Goal: Download file/media

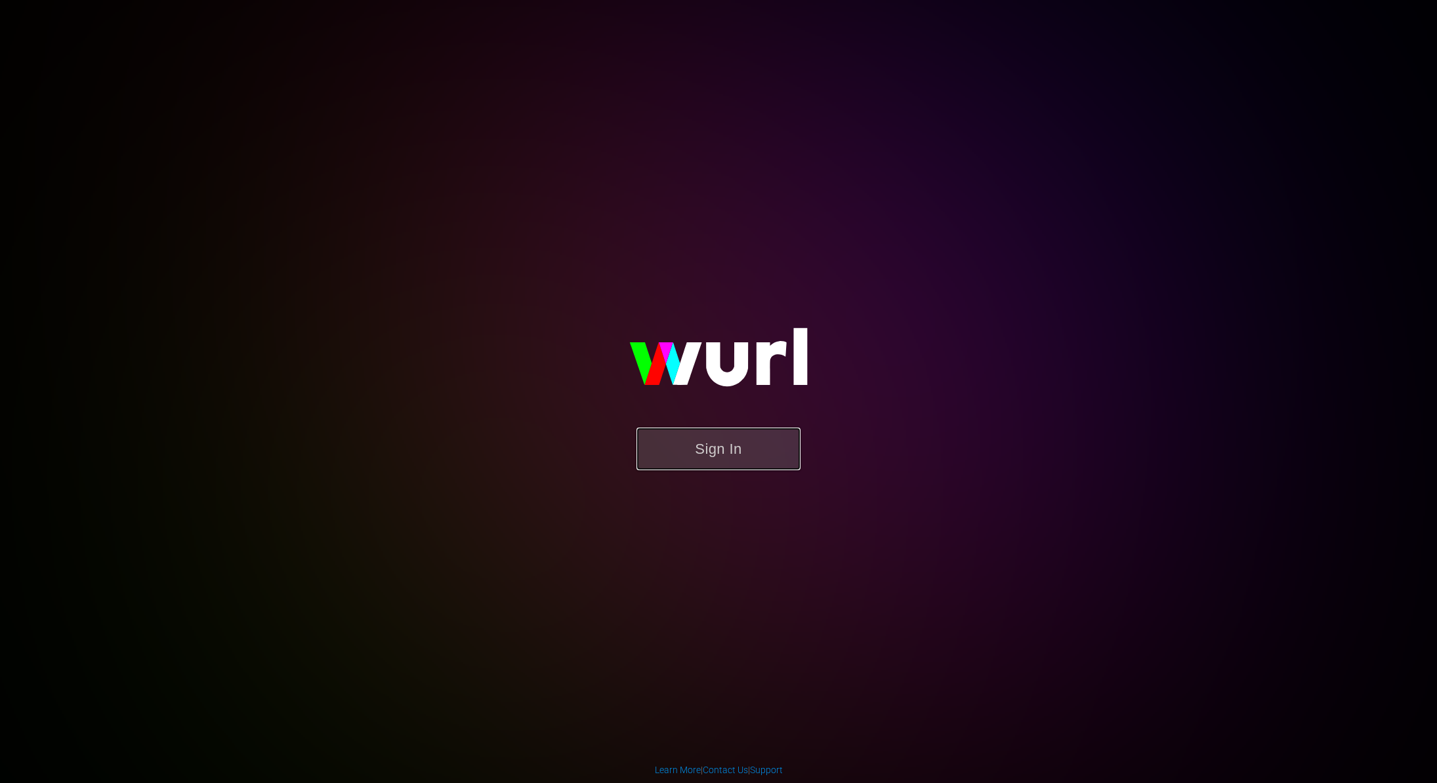
click at [734, 456] on button "Sign In" at bounding box center [718, 449] width 164 height 43
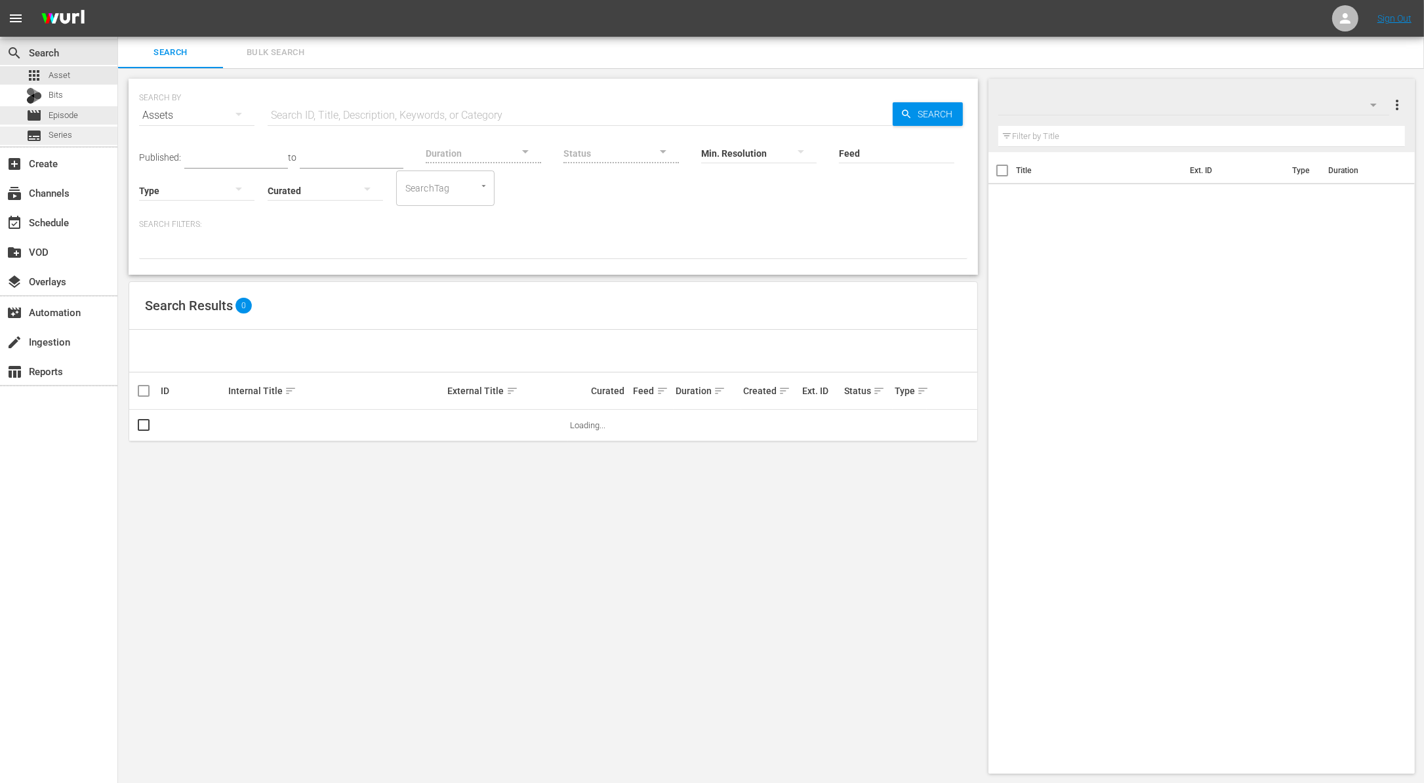
click at [75, 133] on div "subtitles Series" at bounding box center [58, 136] width 117 height 18
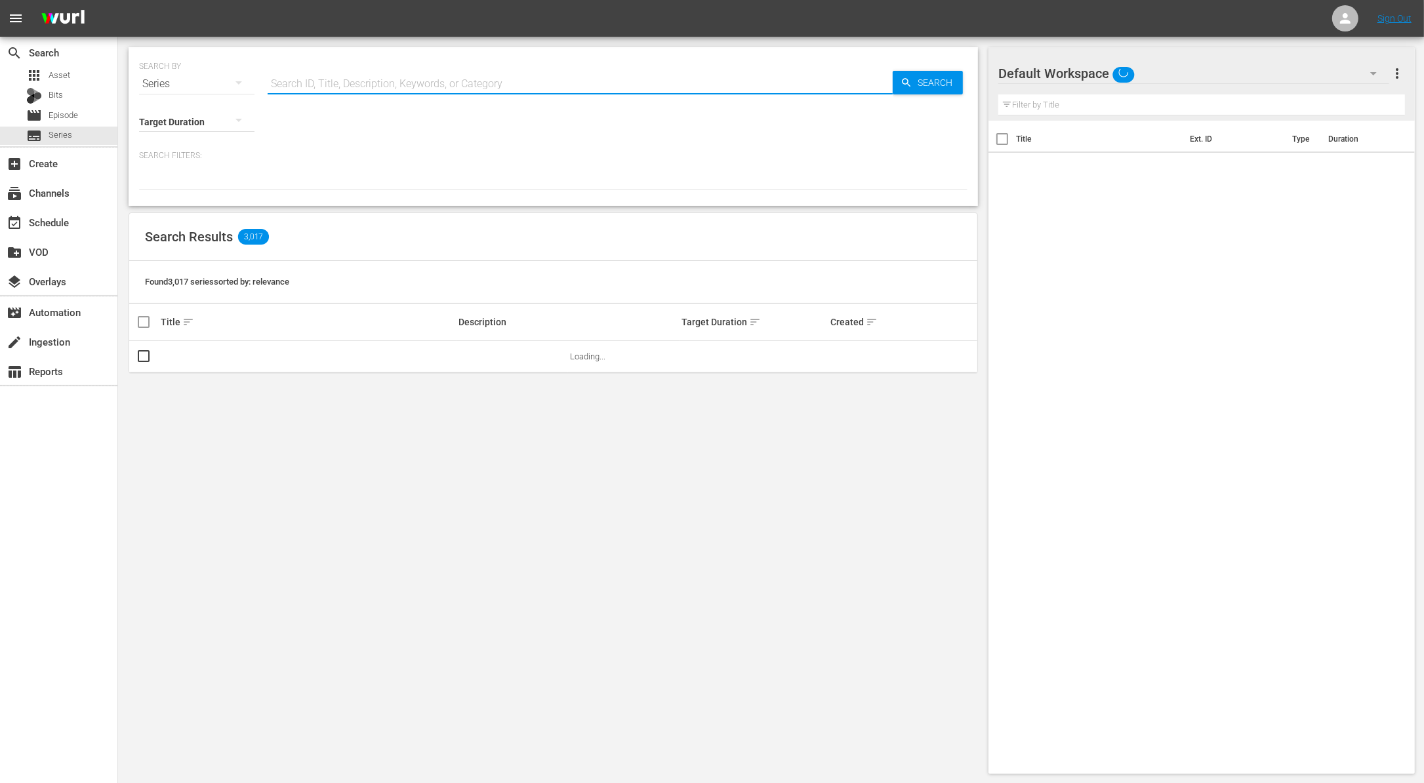
click at [394, 81] on input "text" at bounding box center [580, 83] width 625 height 31
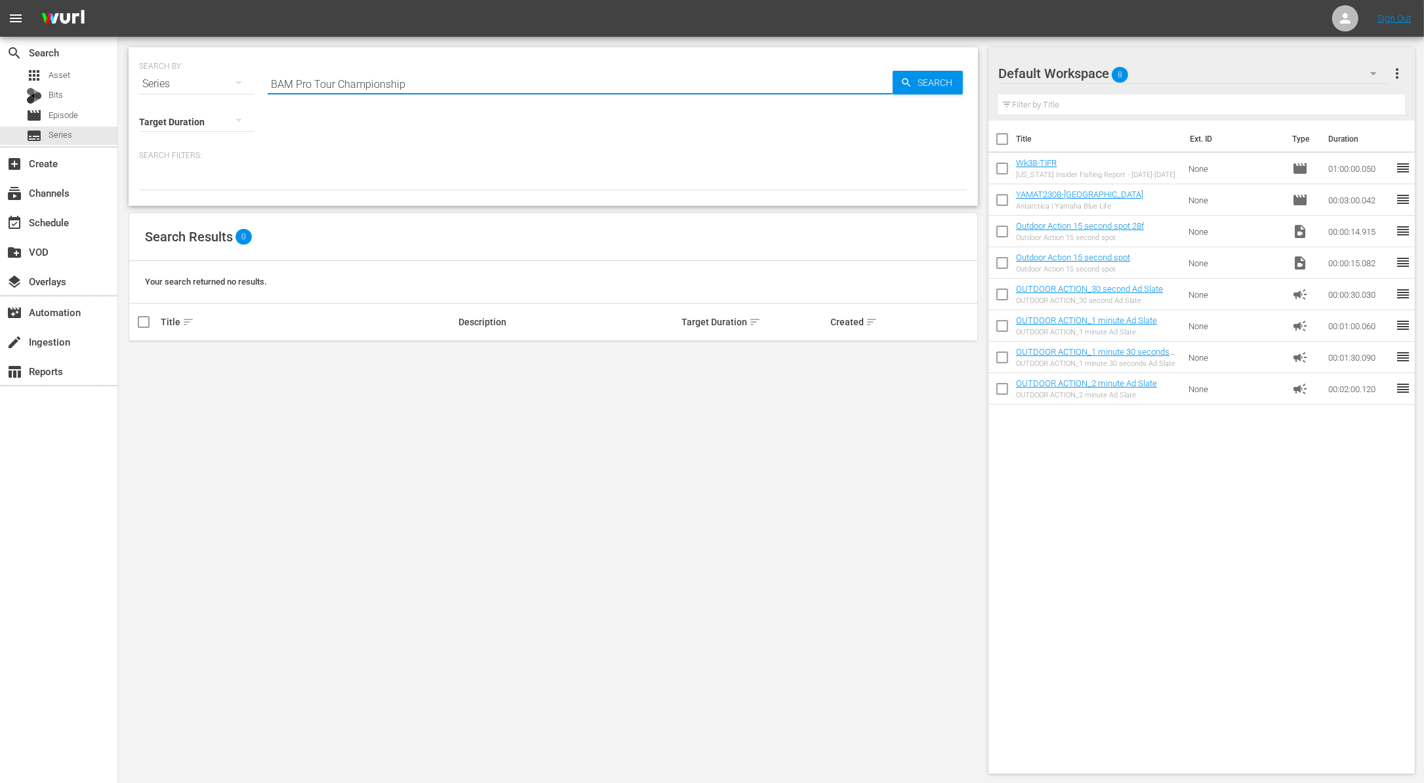
click at [337, 79] on input "BAM Pro Tour Championship" at bounding box center [580, 83] width 625 height 31
drag, startPoint x: 337, startPoint y: 79, endPoint x: 437, endPoint y: 96, distance: 101.8
click at [437, 96] on input "BAM Pro Tour Championship" at bounding box center [580, 83] width 625 height 31
type input "BAM Pro Tour"
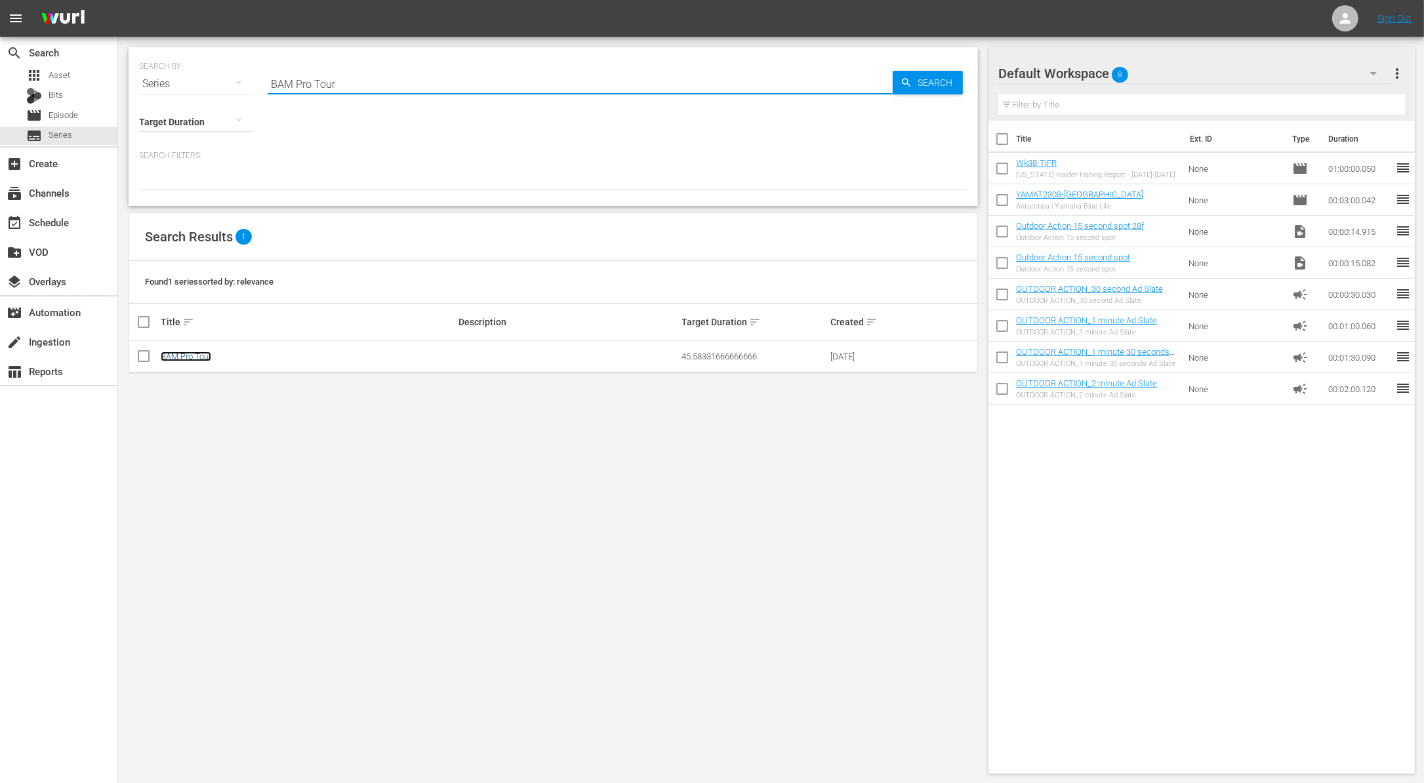
click at [185, 356] on link "BAM Pro Tour" at bounding box center [186, 357] width 51 height 10
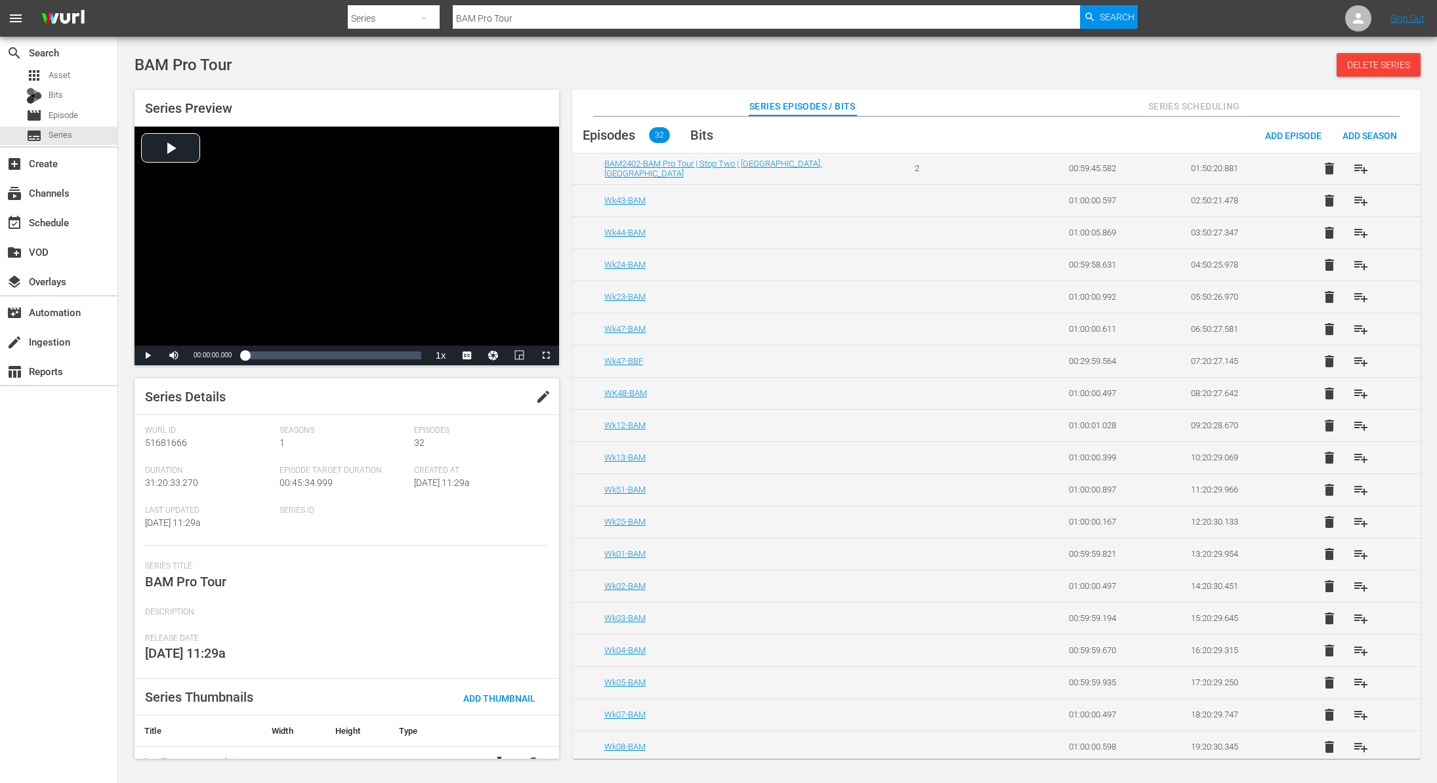
scroll to position [20, 0]
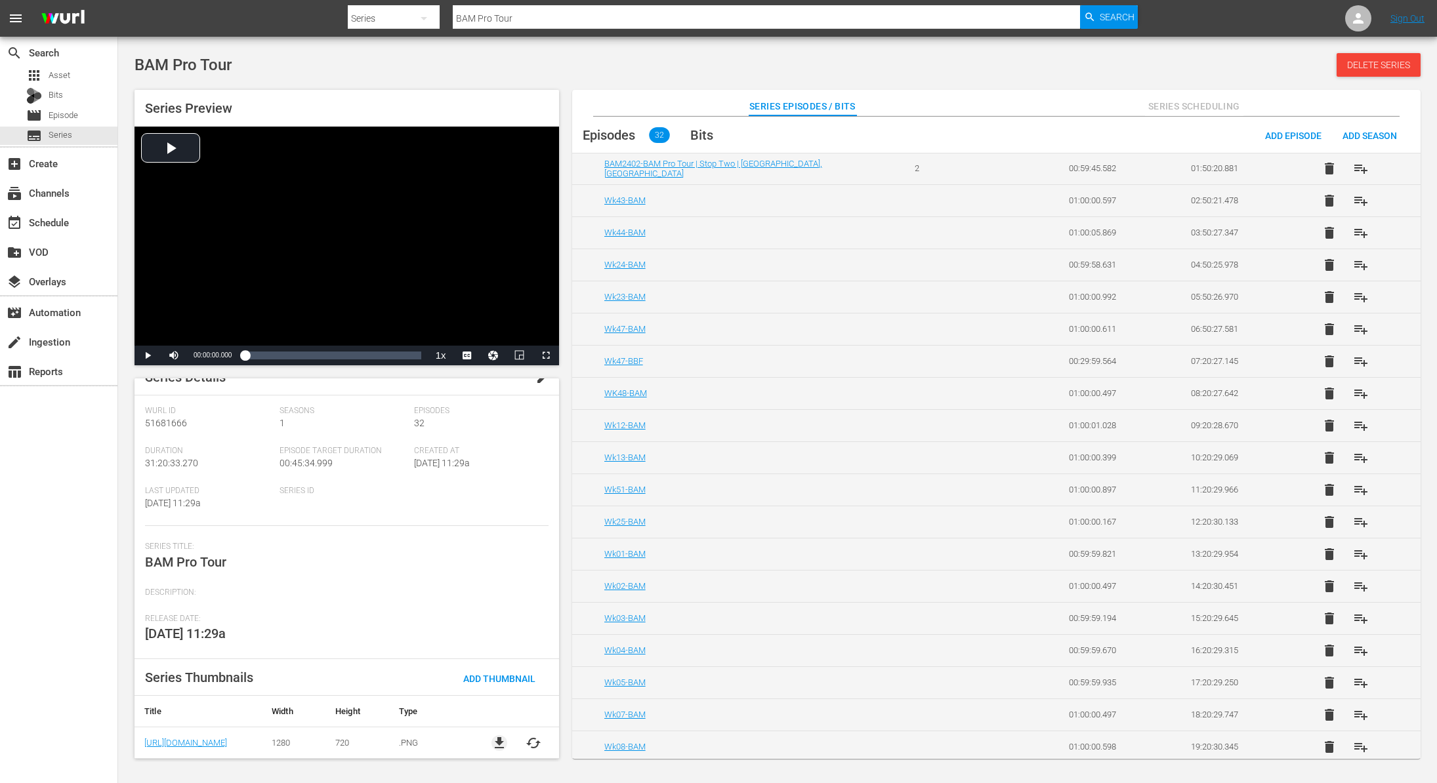
click at [496, 743] on span "file_download" at bounding box center [499, 743] width 16 height 16
